Goal: Transaction & Acquisition: Purchase product/service

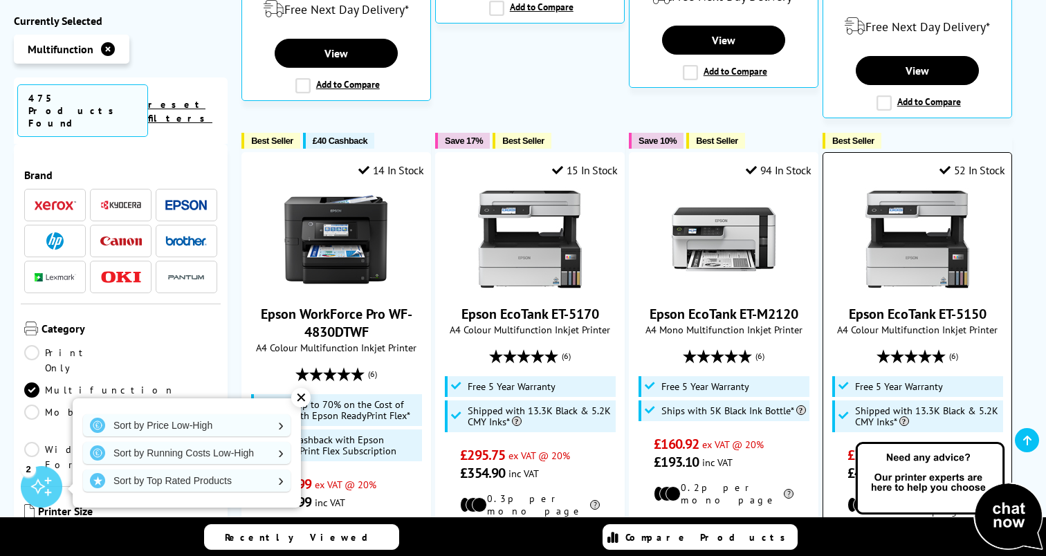
scroll to position [1132, 0]
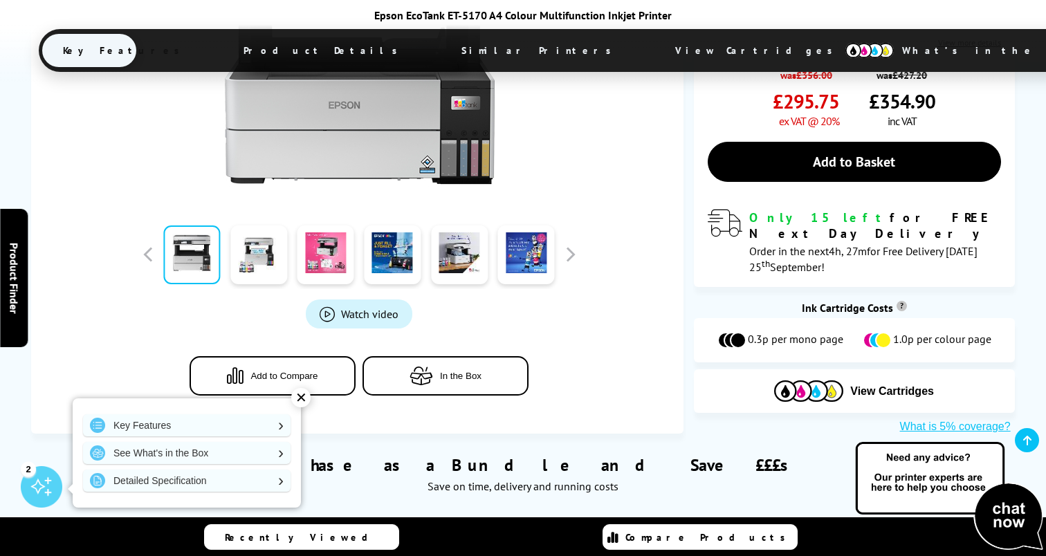
scroll to position [473, 0]
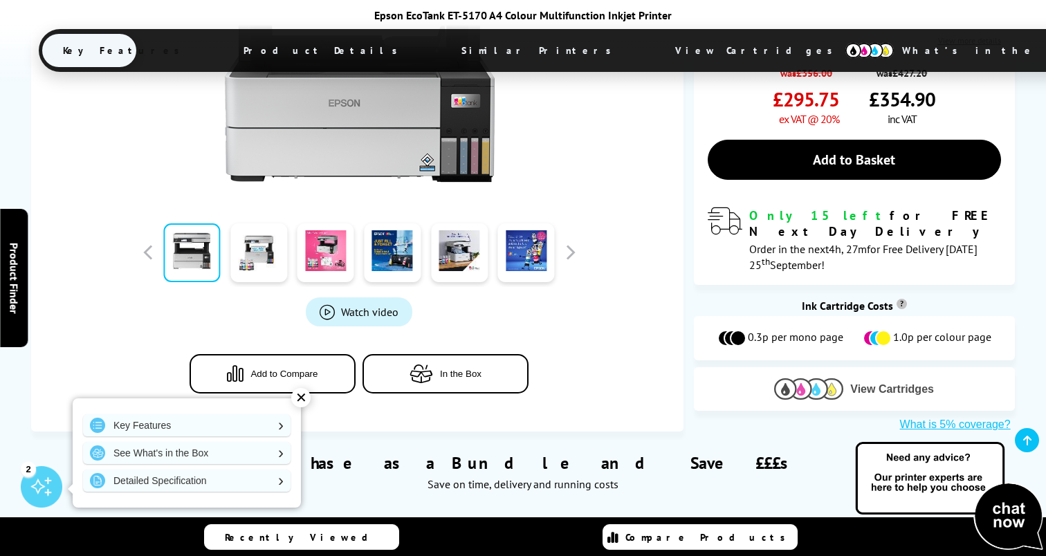
click at [873, 383] on span "View Cartridges" at bounding box center [892, 389] width 84 height 12
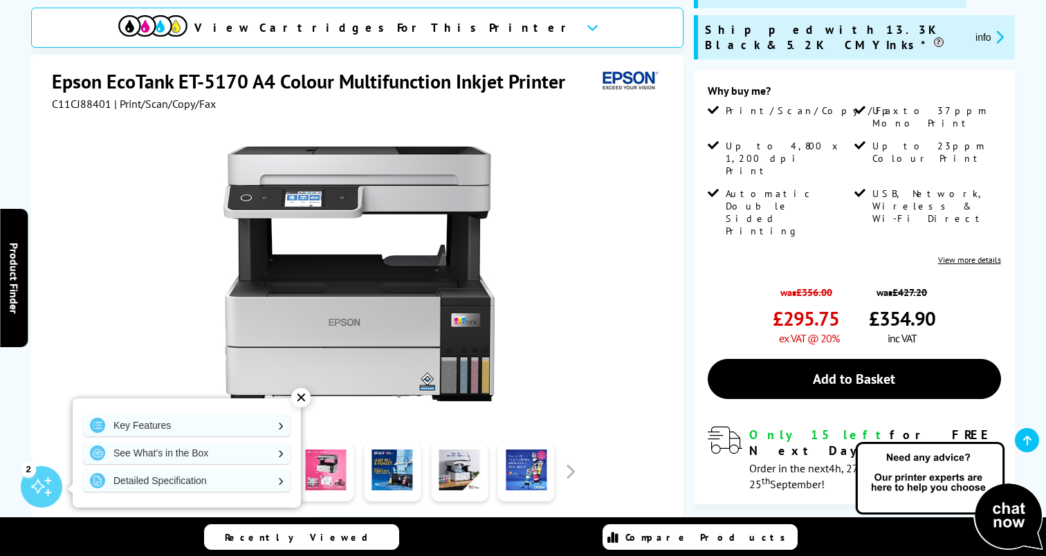
scroll to position [257, 0]
